Goal: Task Accomplishment & Management: Use online tool/utility

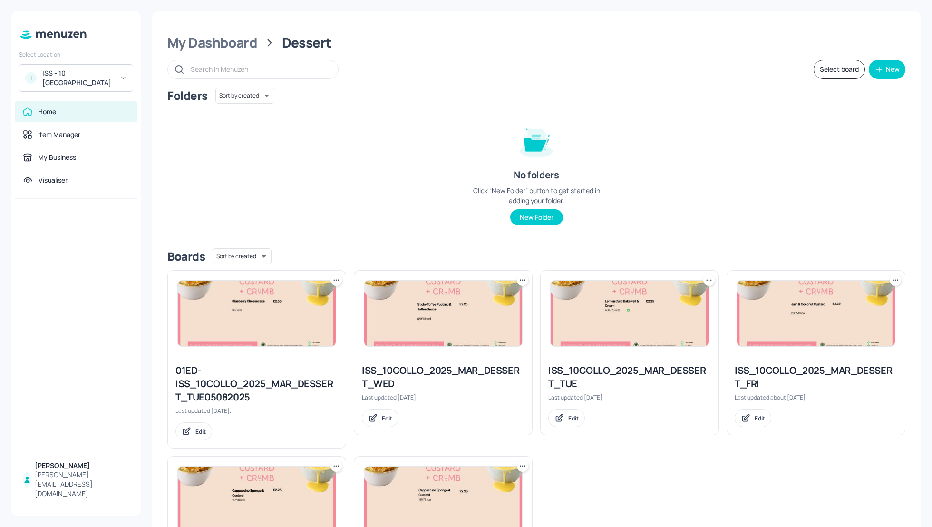
click at [193, 43] on div "My Dashboard" at bounding box center [212, 42] width 90 height 17
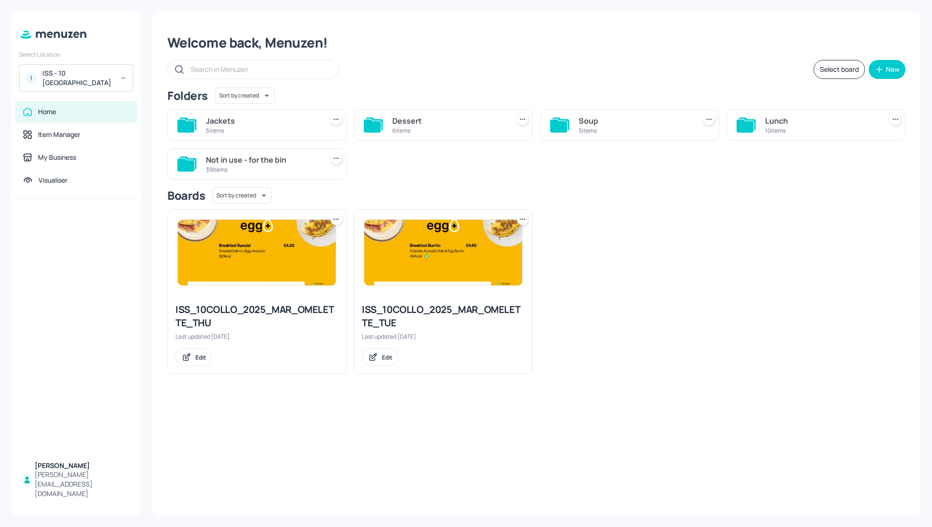
click at [578, 119] on div "Soup 5 items" at bounding box center [629, 124] width 179 height 31
click at [585, 121] on div "Soup" at bounding box center [635, 120] width 113 height 11
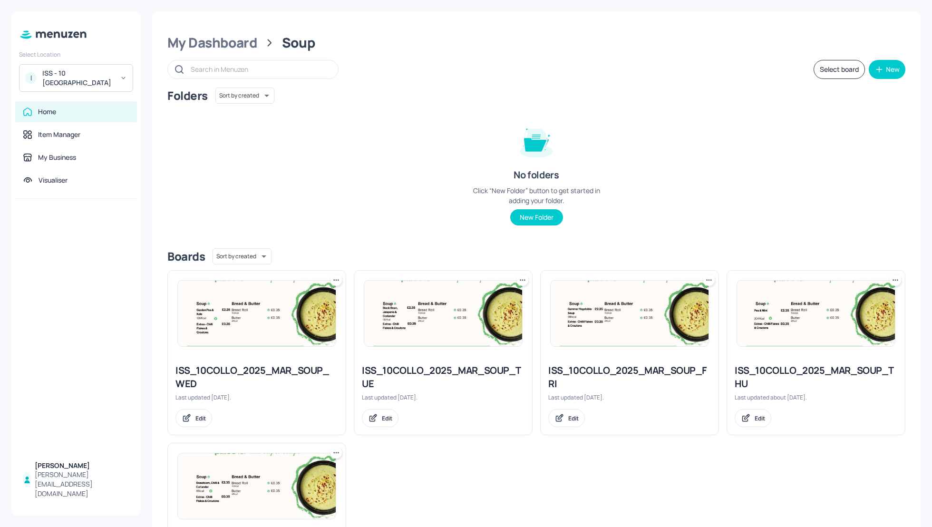
click at [665, 149] on div "Folders Sort by created id ​ No folders Click “New Folder” button to get starte…" at bounding box center [536, 164] width 738 height 153
click at [680, 152] on div "Folders Sort by created id ​ No folders Click “New Folder” button to get starte…" at bounding box center [536, 164] width 738 height 153
click at [383, 136] on div "Folders Sort by created id ​ No folders Click “New Folder” button to get starte…" at bounding box center [536, 164] width 738 height 153
click at [673, 120] on div "Folders Sort by created id ​ No folders Click “New Folder” button to get starte…" at bounding box center [536, 164] width 738 height 153
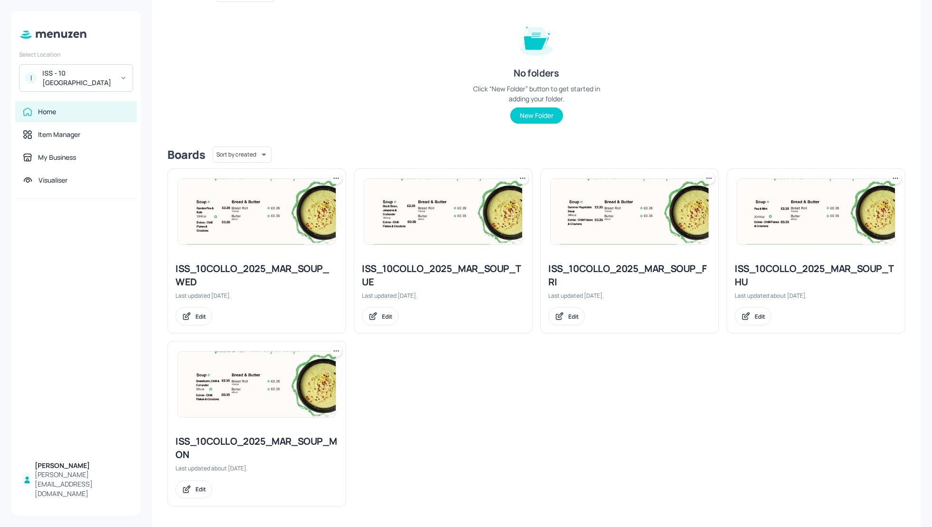
scroll to position [103, 0]
click at [634, 267] on div "ISS_10COLLO_2025_MAR_SOUP_FRI" at bounding box center [629, 274] width 163 height 27
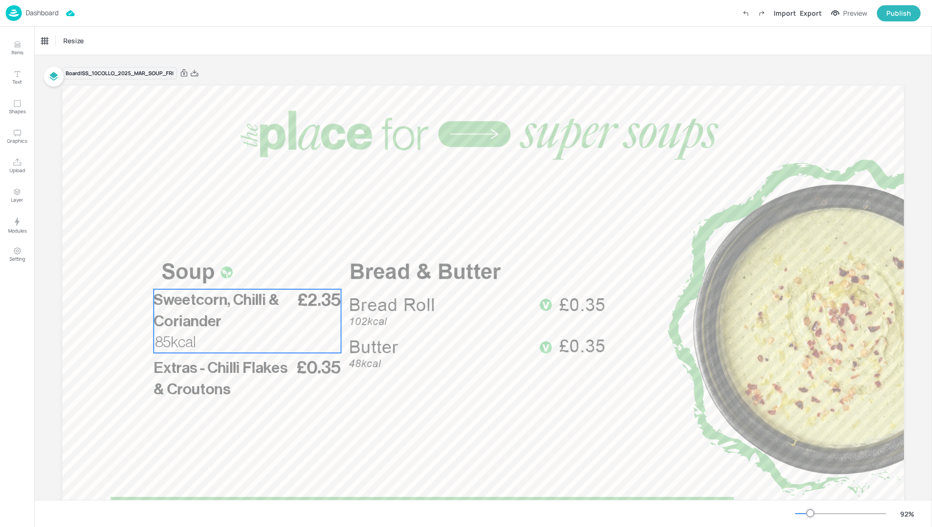
click at [246, 308] on p "Sweetcorn, Chilli & Coriander" at bounding box center [223, 310] width 138 height 43
click at [63, 49] on div "Sweetcorn, Chilli & Coriander Resize" at bounding box center [483, 41] width 898 height 28
click at [64, 42] on div "Sweetcorn, Chilli & Coriander" at bounding box center [80, 41] width 78 height 9
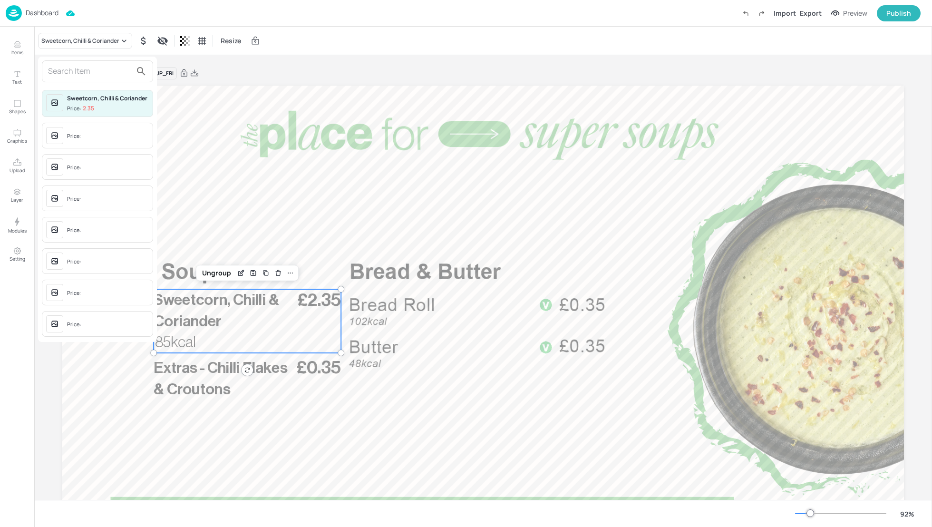
click at [63, 67] on input "text" at bounding box center [90, 71] width 84 height 15
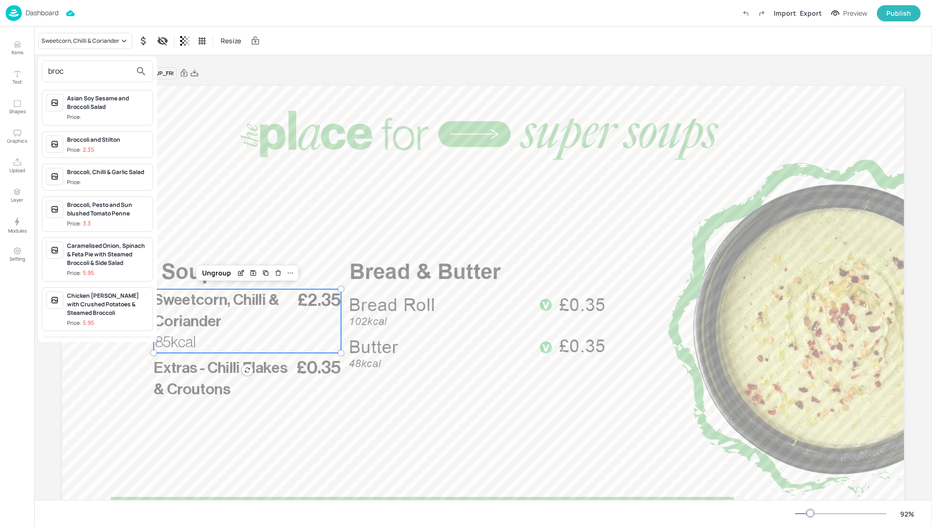
type input "broc"
click at [84, 143] on div "Broccoli and Stilton" at bounding box center [108, 140] width 82 height 9
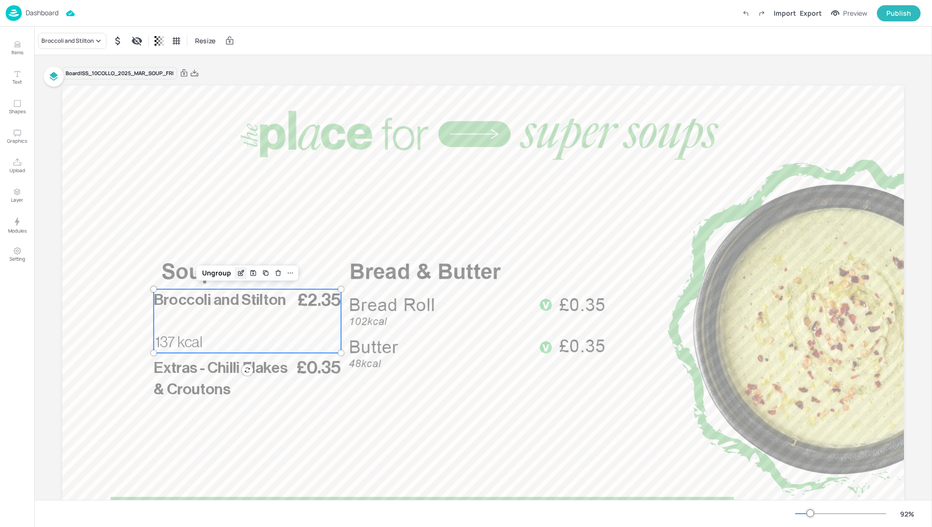
click at [241, 272] on icon "Edit Item" at bounding box center [242, 272] width 4 height 4
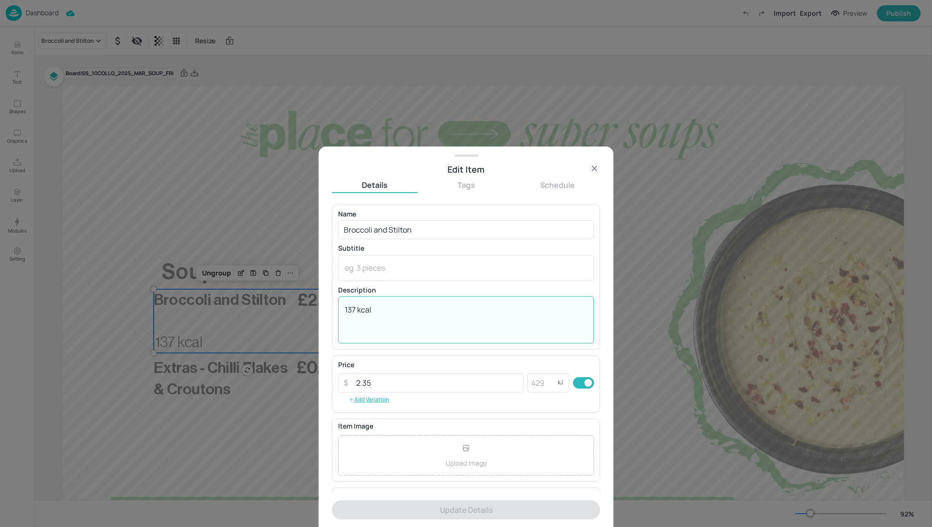
drag, startPoint x: 356, startPoint y: 309, endPoint x: 341, endPoint y: 311, distance: 15.3
click at [341, 311] on div "137 kcal x ​" at bounding box center [466, 319] width 256 height 47
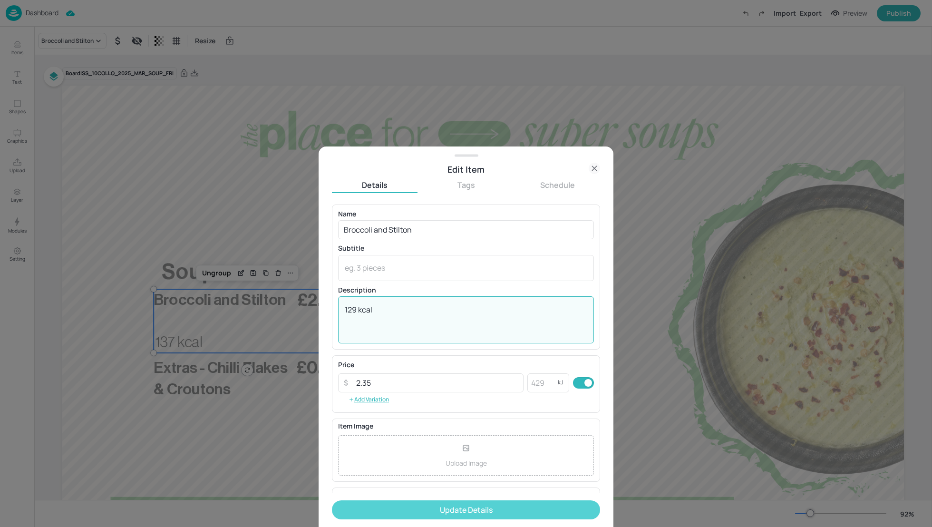
type textarea "129 kcal"
click at [466, 506] on button "Update Details" at bounding box center [466, 509] width 268 height 19
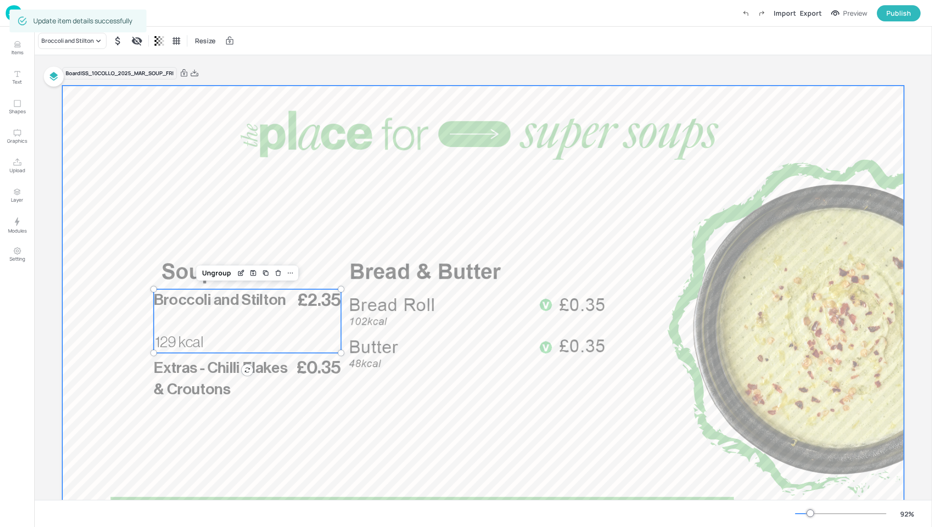
click at [170, 179] on div at bounding box center [483, 323] width 842 height 474
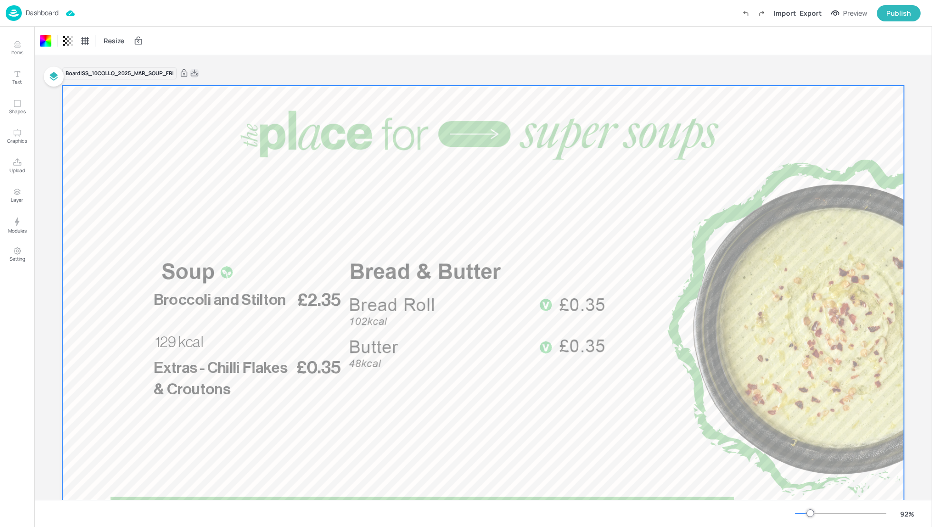
click at [195, 73] on icon at bounding box center [194, 73] width 9 height 10
